Goal: Contribute content: Add original content to the website for others to see

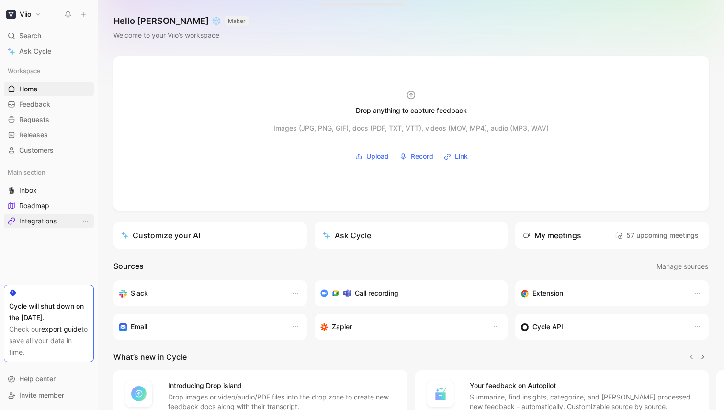
click at [52, 217] on span "Integrations" at bounding box center [37, 221] width 37 height 10
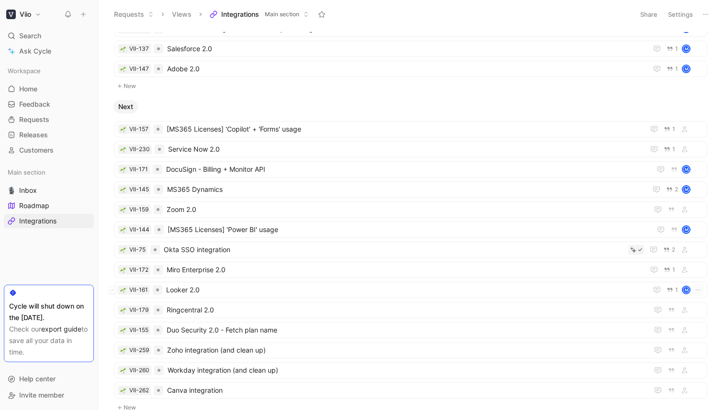
scroll to position [474, 0]
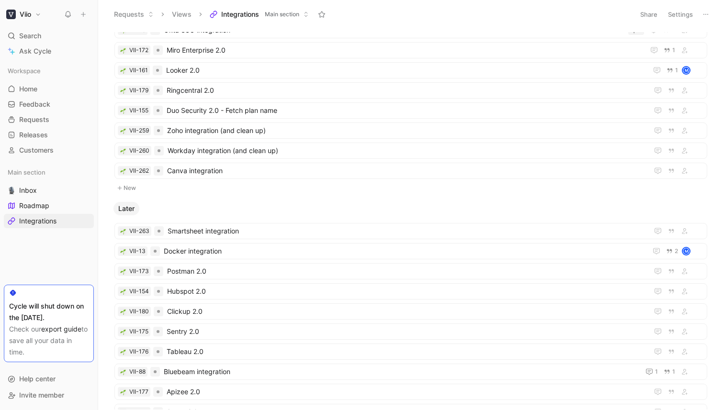
click at [130, 188] on button "New" at bounding box center [410, 187] width 595 height 11
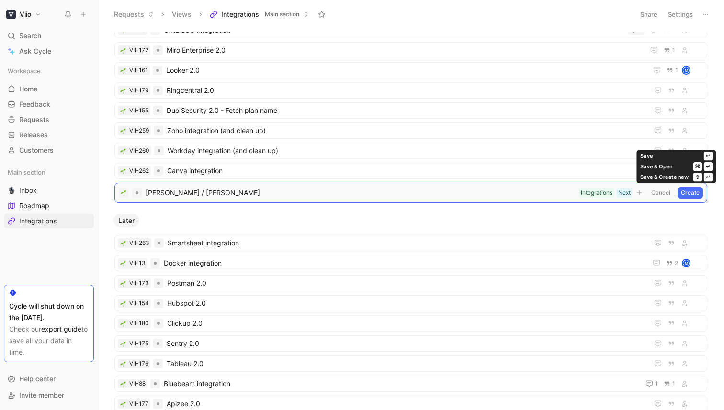
click at [693, 193] on button "Create" at bounding box center [689, 192] width 25 height 11
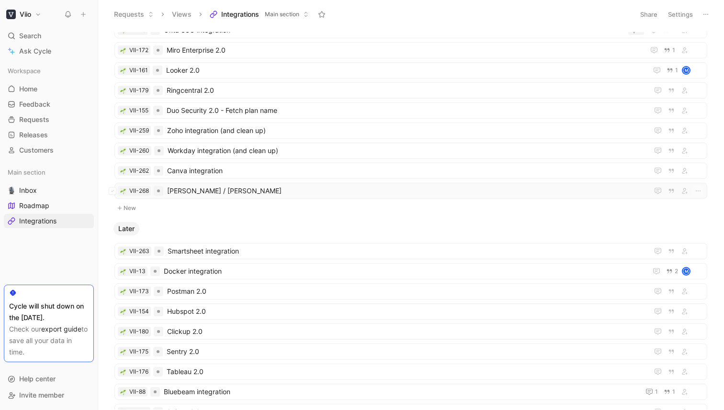
click at [223, 188] on span "[PERSON_NAME] / [PERSON_NAME]" at bounding box center [405, 190] width 477 height 11
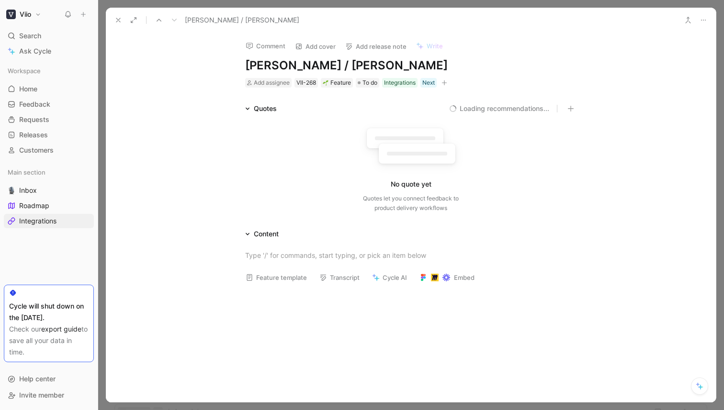
click at [387, 64] on h1 "[PERSON_NAME] / [PERSON_NAME]" at bounding box center [410, 65] width 331 height 15
click at [296, 259] on div at bounding box center [410, 255] width 331 height 10
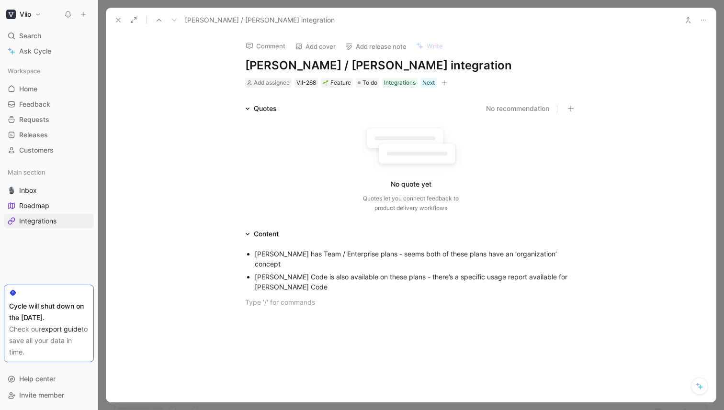
click at [334, 276] on div "[PERSON_NAME] Code is also available on these plans - there’s a specific usage …" at bounding box center [416, 282] width 322 height 20
click at [396, 272] on div "[PERSON_NAME] Code is also available on these plans - there’s a specific usage …" at bounding box center [416, 282] width 322 height 20
click at [443, 300] on div at bounding box center [410, 305] width 331 height 10
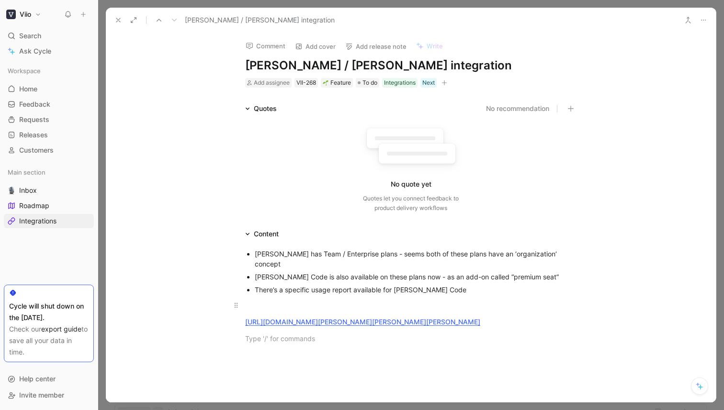
click at [358, 300] on div at bounding box center [410, 305] width 331 height 10
click at [477, 300] on div at bounding box center [410, 305] width 331 height 10
click at [459, 285] on div "There’s a specific usage report available for [PERSON_NAME] Code" at bounding box center [416, 290] width 322 height 10
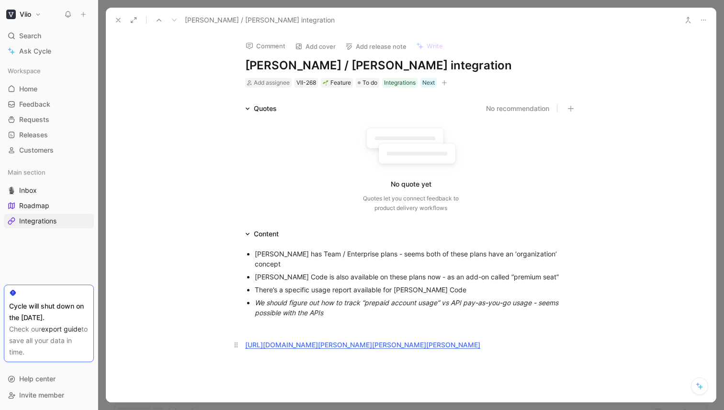
click at [553, 340] on div "[URL][DOMAIN_NAME][PERSON_NAME][PERSON_NAME][PERSON_NAME]" at bounding box center [410, 345] width 331 height 10
click at [503, 357] on div "[URL][DOMAIN_NAME][PERSON_NAME]" at bounding box center [410, 362] width 331 height 10
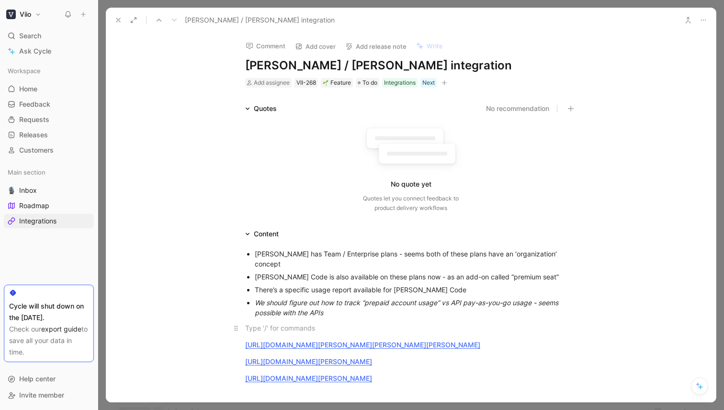
click at [425, 320] on p at bounding box center [411, 328] width 368 height 16
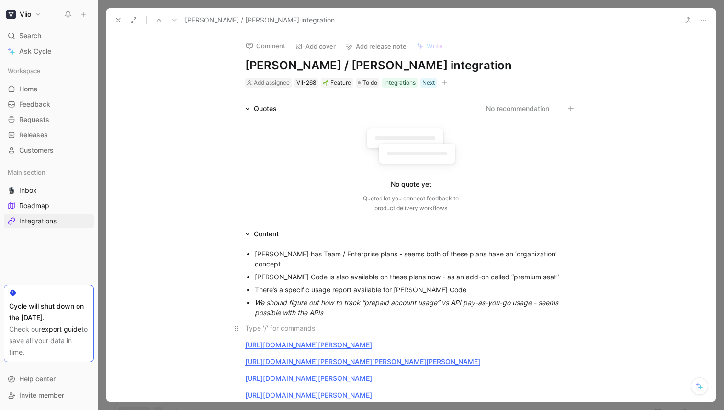
click at [377, 323] on div at bounding box center [410, 328] width 331 height 10
click at [440, 357] on div "[URL][DOMAIN_NAME][PERSON_NAME]" at bounding box center [410, 362] width 331 height 10
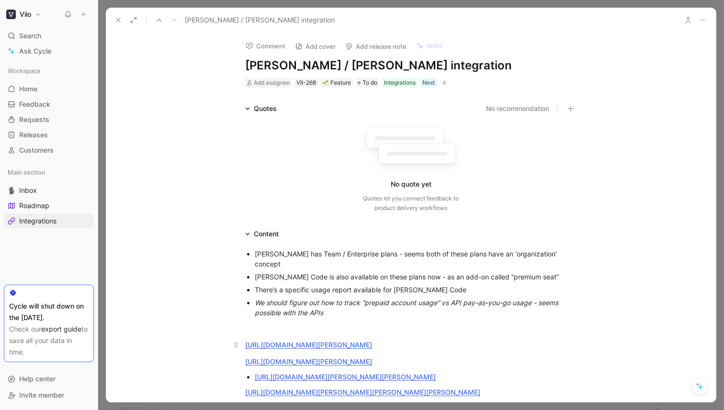
click at [241, 337] on p "[URL][DOMAIN_NAME][PERSON_NAME]" at bounding box center [411, 345] width 368 height 16
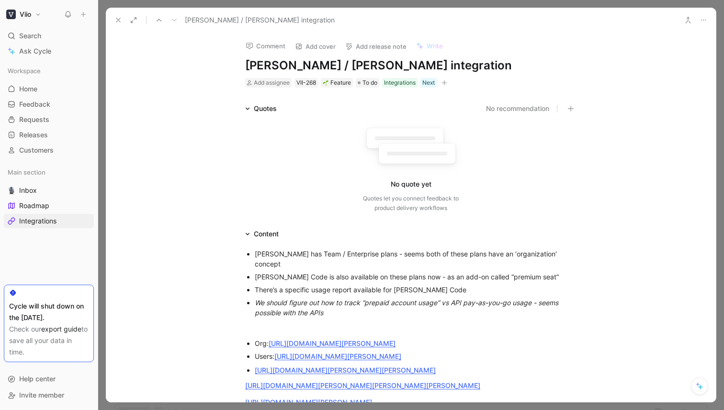
click at [255, 364] on li "[URL][DOMAIN_NAME][PERSON_NAME][PERSON_NAME]" at bounding box center [416, 370] width 322 height 13
click at [255, 364] on div "Roles: [URL][DOMAIN_NAME][PERSON_NAME][PERSON_NAME]" at bounding box center [416, 369] width 322 height 10
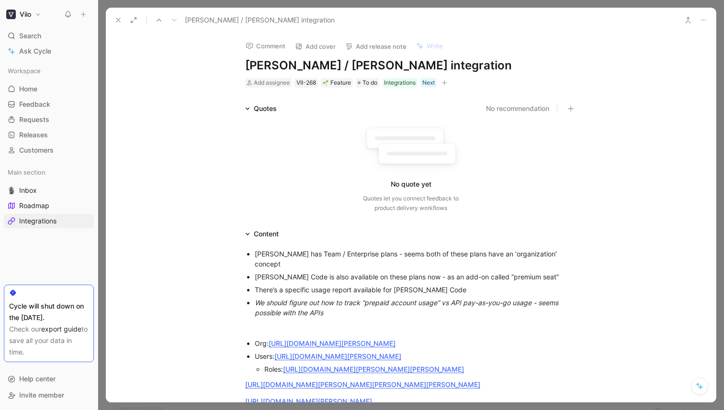
click at [596, 361] on div "[PERSON_NAME] has Team / Enterprise plans - seems both of these plans have an ‘…" at bounding box center [411, 353] width 610 height 227
click at [583, 364] on ul "Org: [URL][DOMAIN_NAME][PERSON_NAME] Users: [URL][DOMAIN_NAME][PERSON_NAME] Rol…" at bounding box center [411, 356] width 368 height 39
click at [464, 365] on link "[URL][DOMAIN_NAME][PERSON_NAME][PERSON_NAME]" at bounding box center [373, 369] width 181 height 8
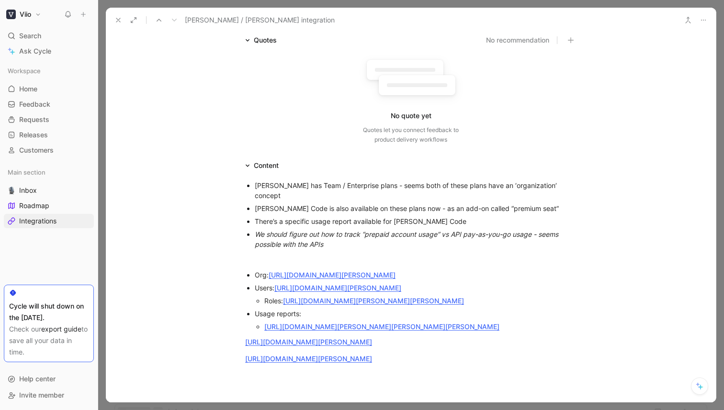
scroll to position [87, 0]
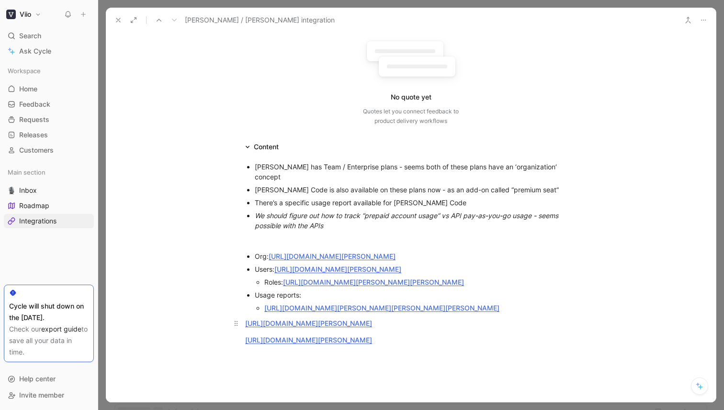
click at [245, 319] on link "[URL][DOMAIN_NAME][PERSON_NAME]" at bounding box center [308, 323] width 127 height 8
click at [551, 329] on div "[URL][DOMAIN_NAME][PERSON_NAME]" at bounding box center [420, 334] width 312 height 10
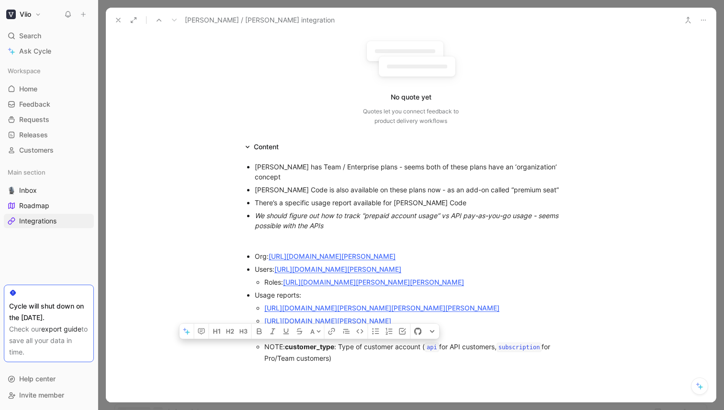
drag, startPoint x: 337, startPoint y: 348, endPoint x: 287, endPoint y: 342, distance: 51.1
click at [287, 342] on div "NOTE: customer_type : Type of customer account ( api for API customers, subscri…" at bounding box center [420, 353] width 312 height 22
click at [370, 348] on div "NOTE: customer_type : Type of customer account ( api for API customers, subscri…" at bounding box center [420, 353] width 312 height 22
drag, startPoint x: 370, startPoint y: 348, endPoint x: 286, endPoint y: 339, distance: 84.2
click at [286, 342] on div "NOTE: customer_type : Type of customer account ( api for API customers, subscri…" at bounding box center [420, 353] width 312 height 22
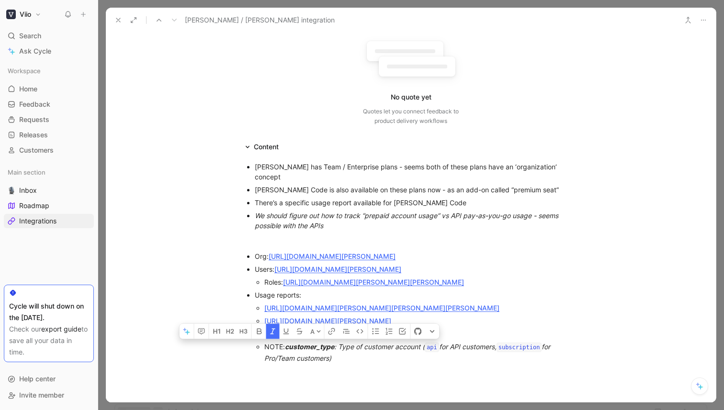
click at [357, 354] on p "NOTE: customer_type : Type of customer account ( api for API customers, subscri…" at bounding box center [420, 352] width 312 height 24
drag, startPoint x: 356, startPoint y: 347, endPoint x: 227, endPoint y: 339, distance: 128.5
click at [227, 339] on ul "Org: [URL][DOMAIN_NAME][PERSON_NAME] Users: [URL][DOMAIN_NAME][PERSON_NAME] Rol…" at bounding box center [411, 307] width 368 height 115
copy div "NOTE: customer_type : Type of customer account ( api for API customers, subscri…"
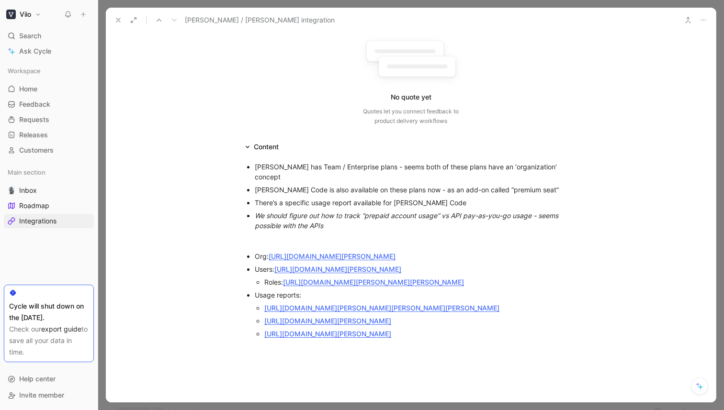
click at [551, 303] on div "[URL][DOMAIN_NAME][PERSON_NAME][PERSON_NAME][PERSON_NAME]" at bounding box center [420, 308] width 312 height 10
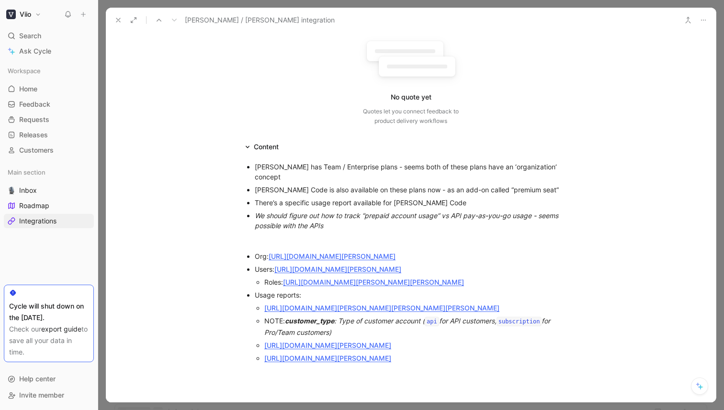
click at [265, 316] on div "NOTE: customer_type : Type of customer account ( api for API customers, subscri…" at bounding box center [420, 327] width 312 height 22
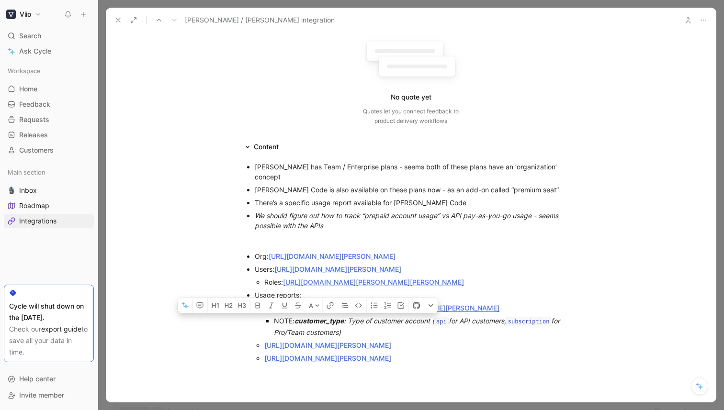
drag, startPoint x: 362, startPoint y: 322, endPoint x: 271, endPoint y: 314, distance: 90.8
click at [271, 315] on ul "NOTE: customer_type : Type of customer account ( api for API customers, subscri…" at bounding box center [420, 327] width 312 height 24
click at [280, 316] on div "NOTE: customer_type : Type of customer account ( api for API customers, subscri…" at bounding box center [425, 327] width 303 height 22
drag, startPoint x: 365, startPoint y: 325, endPoint x: 270, endPoint y: 316, distance: 95.2
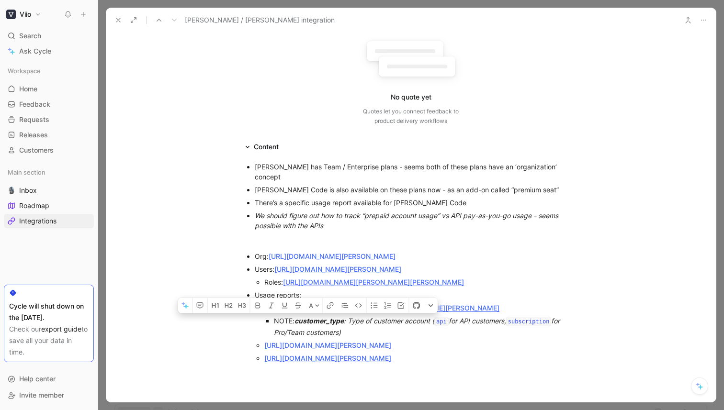
click at [270, 316] on ul "NOTE: customer_type : Type of customer account ( api for API customers, subscri…" at bounding box center [420, 327] width 312 height 24
click at [274, 317] on div "NOTE: customer_type : Type of customer account ( api for API customers, subscri…" at bounding box center [425, 327] width 303 height 22
drag, startPoint x: 295, startPoint y: 313, endPoint x: 276, endPoint y: 313, distance: 19.1
click at [276, 316] on div "NOTE: customer_type : Type of customer account ( api for API customers, subscri…" at bounding box center [425, 327] width 303 height 22
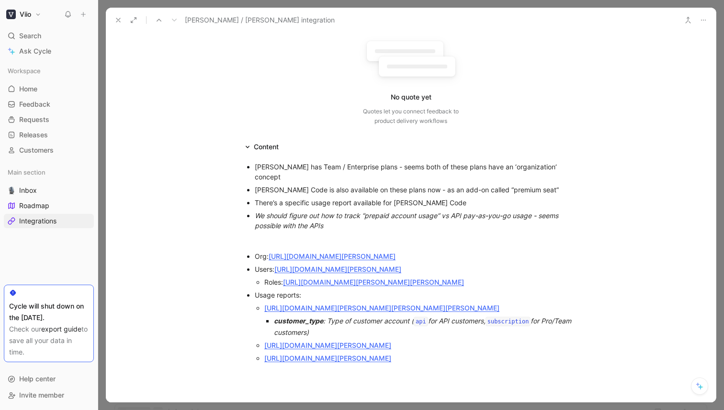
click at [119, 20] on use at bounding box center [118, 20] width 4 height 4
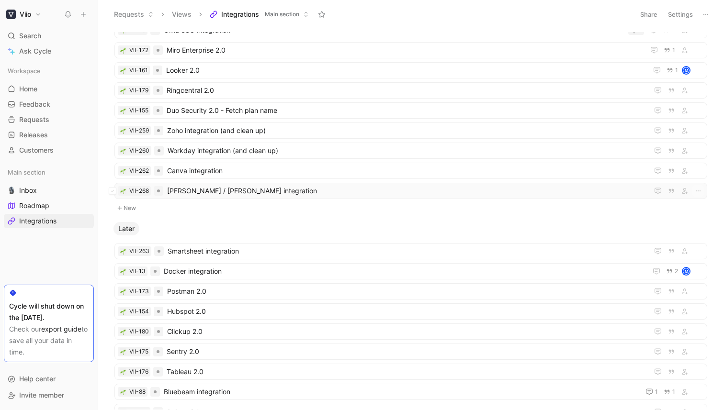
click at [233, 193] on span "[PERSON_NAME] / [PERSON_NAME] integration" at bounding box center [405, 190] width 477 height 11
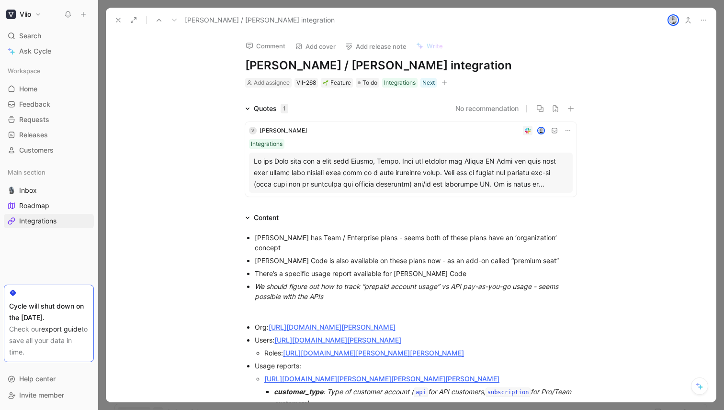
click at [114, 17] on icon at bounding box center [118, 20] width 8 height 8
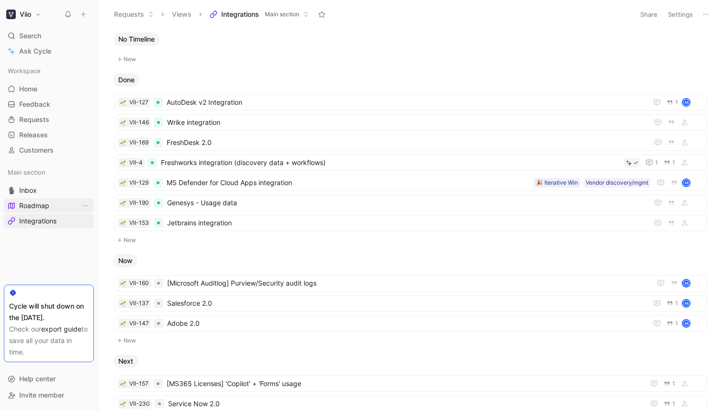
click at [44, 202] on span "Roadmap" at bounding box center [34, 206] width 30 height 10
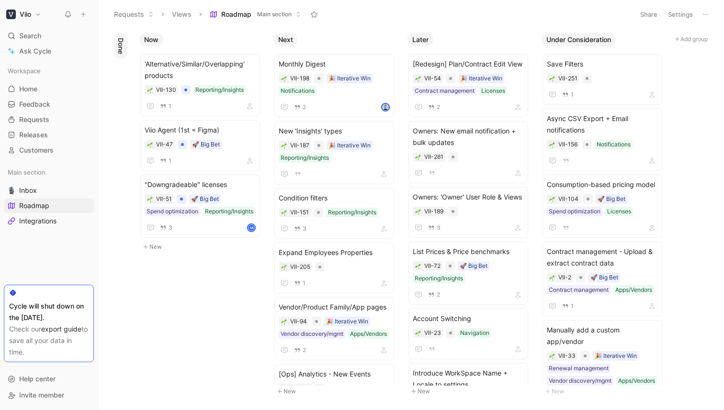
click at [288, 390] on button "New" at bounding box center [336, 391] width 126 height 11
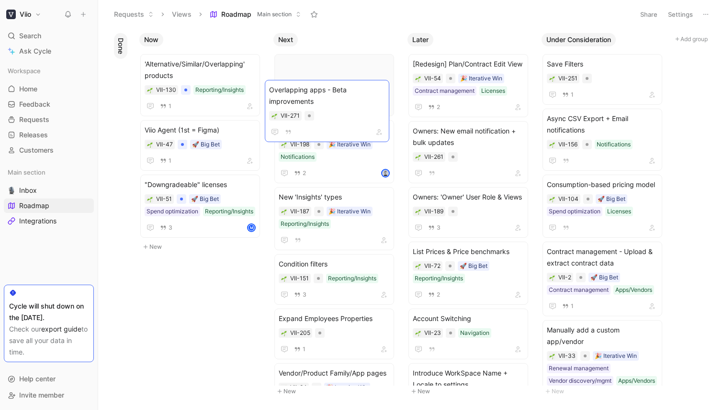
drag, startPoint x: 359, startPoint y: 336, endPoint x: 349, endPoint y: 95, distance: 241.0
click at [347, 78] on span "Overlapping apps - Beta improvements" at bounding box center [334, 69] width 111 height 23
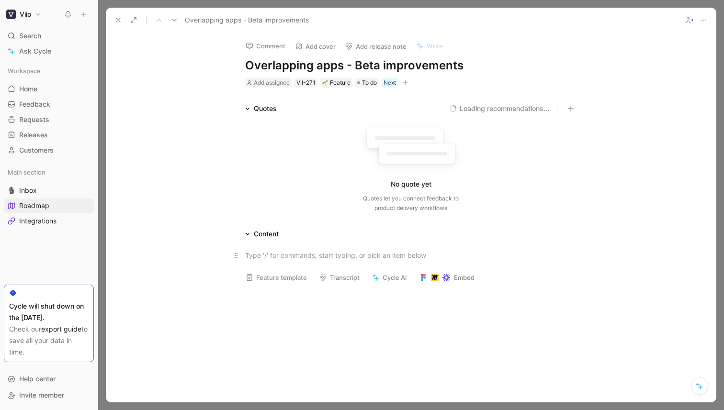
click at [301, 258] on div at bounding box center [410, 255] width 331 height 10
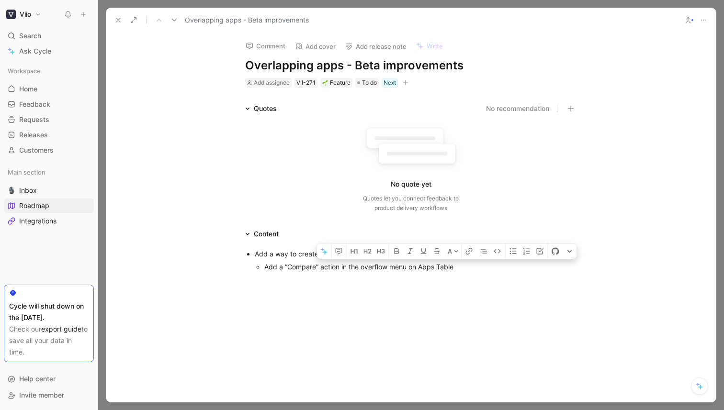
drag, startPoint x: 477, startPoint y: 269, endPoint x: 428, endPoint y: 269, distance: 48.4
click at [428, 269] on div "Add a “Compare” action in the overflow menu on Apps Table" at bounding box center [420, 267] width 312 height 10
click at [427, 269] on div "Add a “Compare” action in the overflow menu on Apps Table" at bounding box center [420, 267] width 312 height 10
drag, startPoint x: 409, startPoint y: 268, endPoint x: 343, endPoint y: 267, distance: 66.1
click at [343, 267] on div "Add a “Compare” action in the overflow menu on Apps Table" at bounding box center [420, 267] width 312 height 10
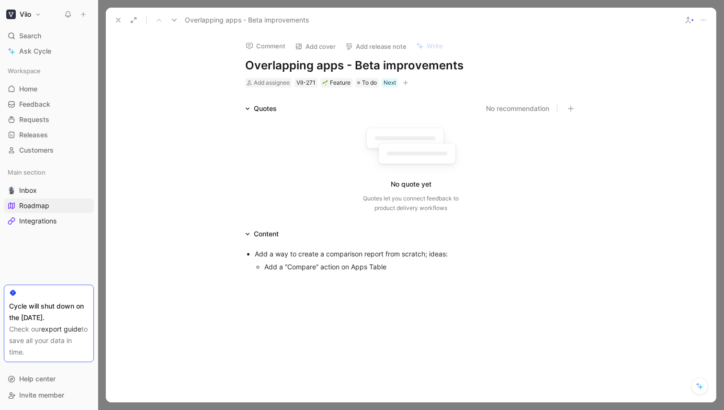
click at [392, 266] on div "Add a “Compare” action on Apps Table" at bounding box center [420, 267] width 312 height 10
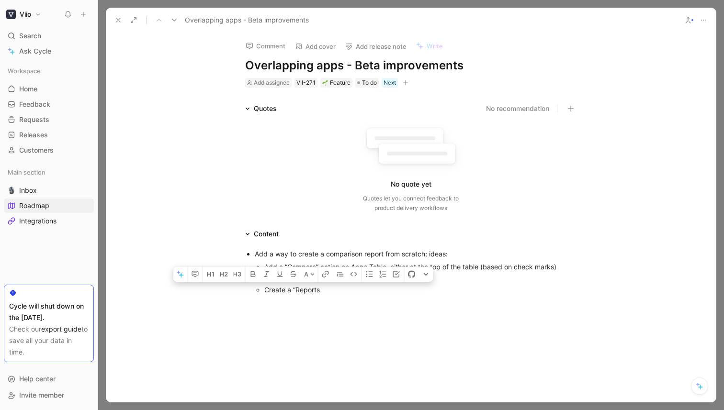
drag, startPoint x: 345, startPoint y: 295, endPoint x: 271, endPoint y: 290, distance: 73.9
click at [271, 290] on p "Create a “Reports" at bounding box center [420, 289] width 312 height 13
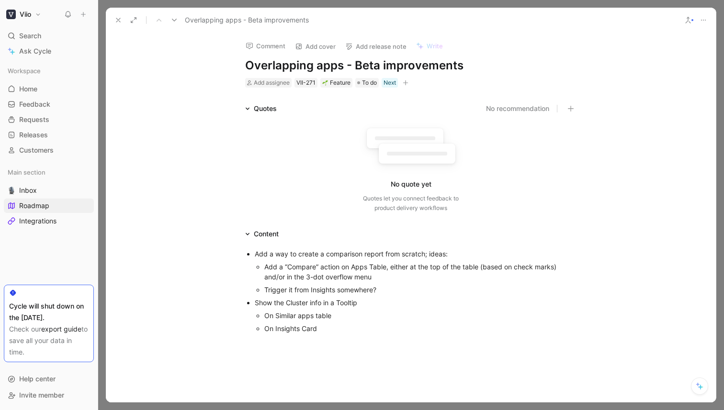
click at [332, 316] on div "On Similar apps table" at bounding box center [420, 316] width 312 height 10
